Goal: Information Seeking & Learning: Find specific fact

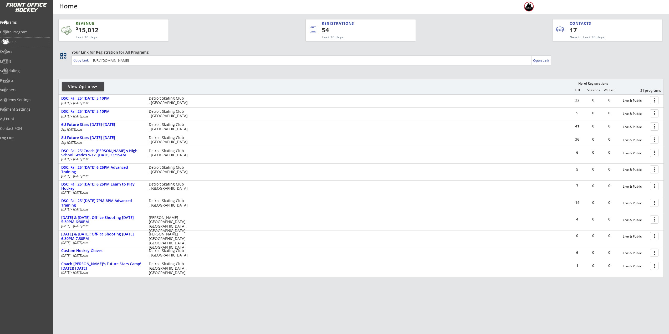
click at [21, 42] on div "Contacts" at bounding box center [24, 42] width 47 height 4
select select ""Players""
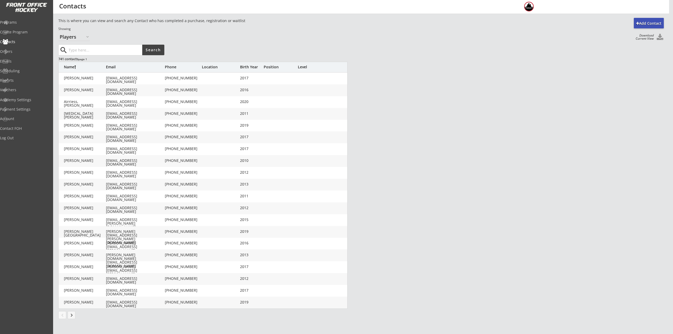
click at [94, 49] on input "input" at bounding box center [105, 50] width 75 height 11
type input "Bayer"
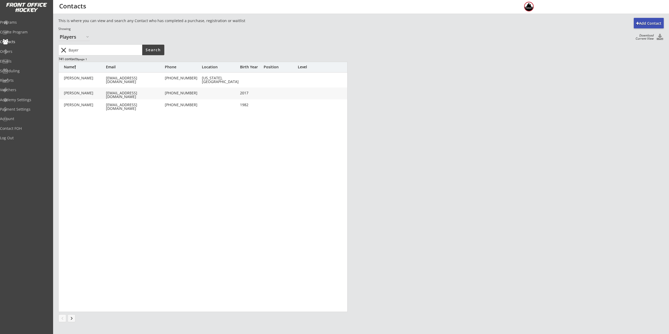
click at [134, 92] on div "[EMAIL_ADDRESS][DOMAIN_NAME]" at bounding box center [135, 94] width 58 height 7
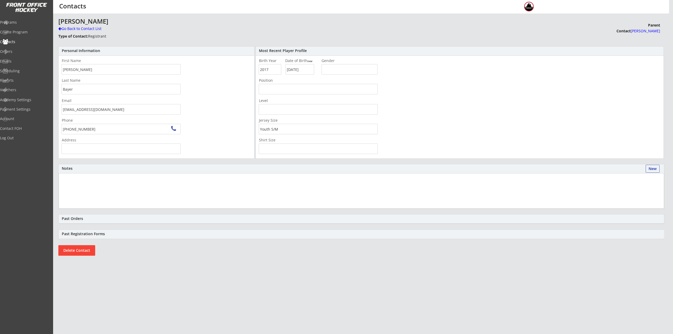
type input "[STREET_ADDRESS][PERSON_NAME]"
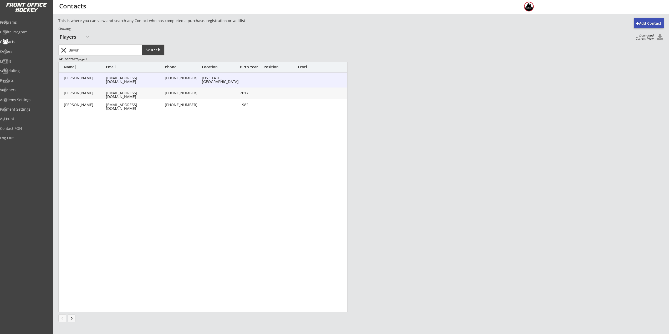
click at [100, 74] on div "[PERSON_NAME] [PERSON_NAME][EMAIL_ADDRESS][DOMAIN_NAME] [PHONE_NUMBER] [US_STAT…" at bounding box center [203, 80] width 289 height 15
type input "[PERSON_NAME]"
type input "Bayer"
type input "[EMAIL_ADDRESS][DOMAIN_NAME]"
type input "[PHONE_NUMBER]"
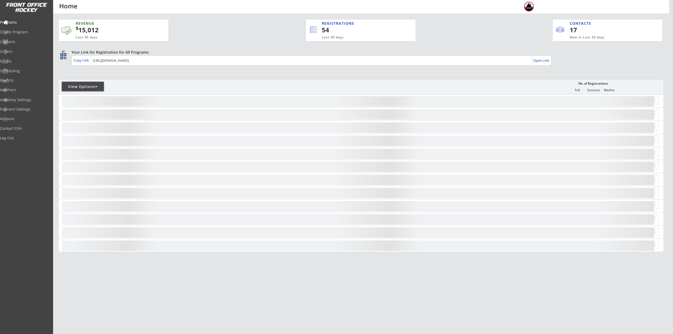
click at [87, 87] on div "View Options" at bounding box center [83, 86] width 42 height 5
select select ""Upcoming Programs""
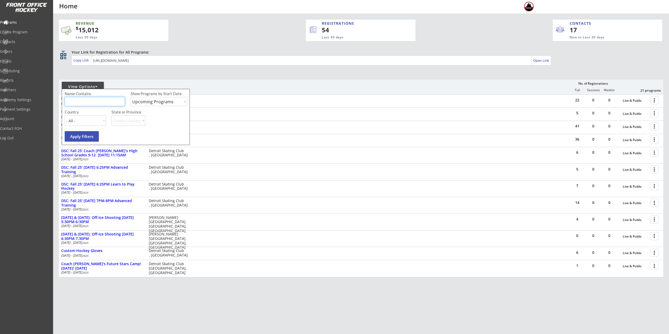
click at [88, 101] on input "input" at bounding box center [95, 101] width 60 height 9
type input "Walk"
click at [18, 47] on div "Orders" at bounding box center [25, 51] width 50 height 9
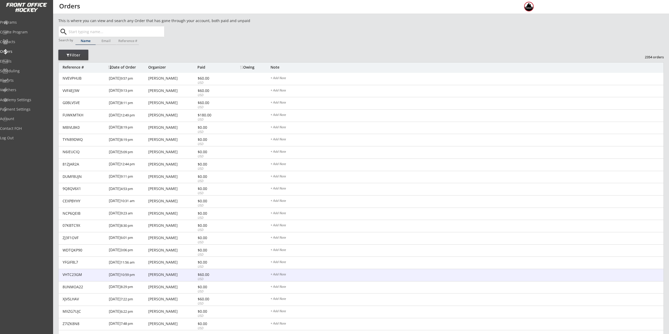
click at [174, 275] on div "Pam Rochester" at bounding box center [172, 275] width 48 height 4
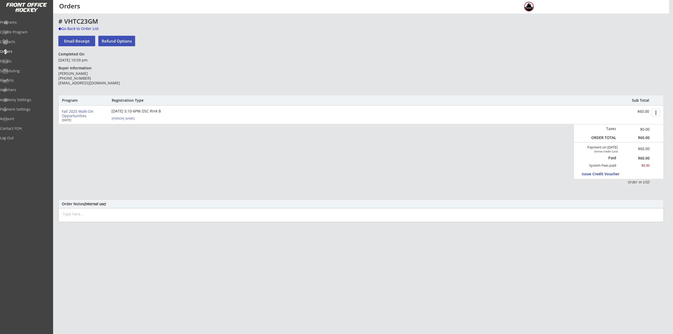
drag, startPoint x: 201, startPoint y: 86, endPoint x: 201, endPoint y: 89, distance: 2.9
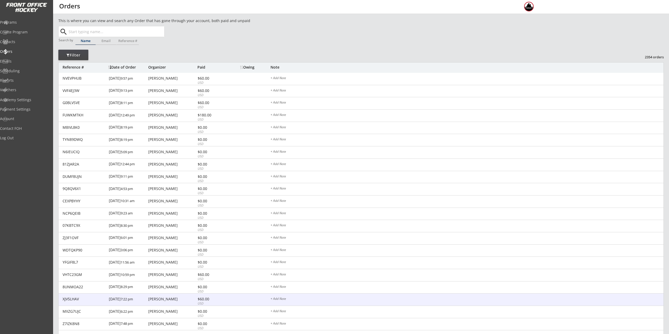
click at [189, 299] on div "Stephanie Sen" at bounding box center [172, 299] width 48 height 4
